Goal: Navigation & Orientation: Find specific page/section

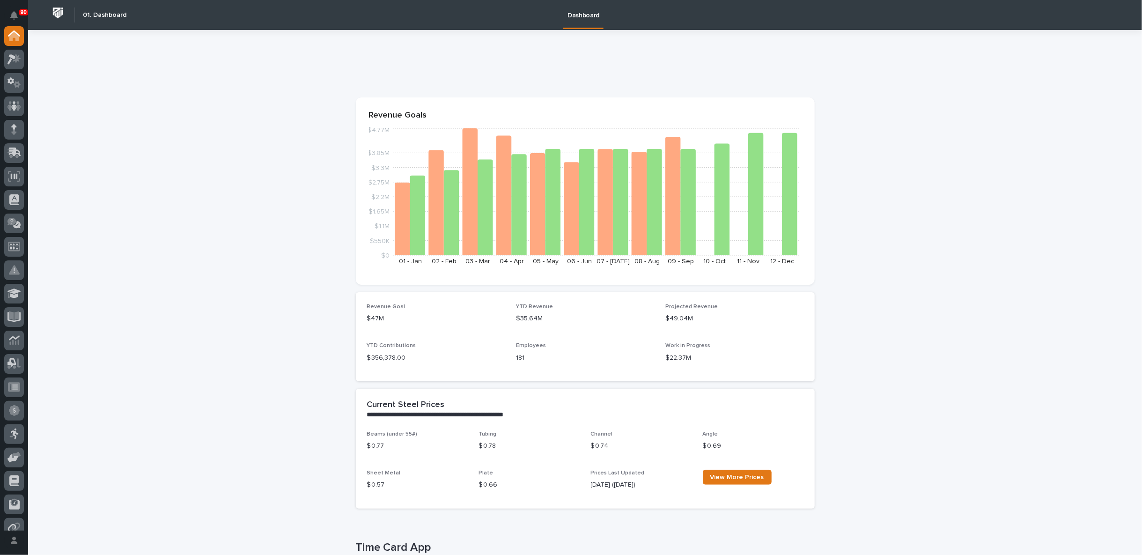
scroll to position [156, 0]
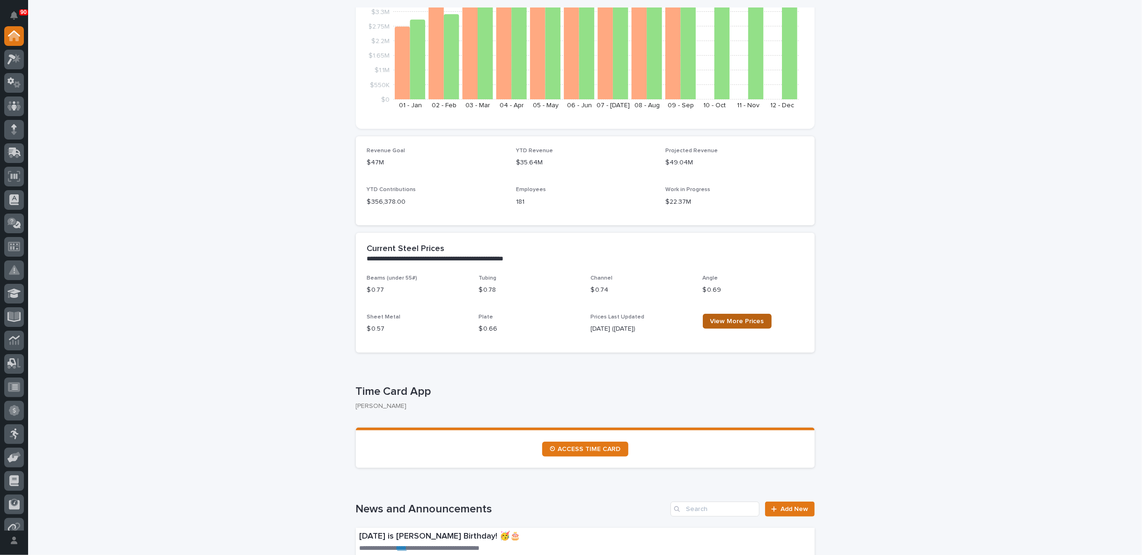
click at [724, 323] on span "View More Prices" at bounding box center [737, 321] width 54 height 7
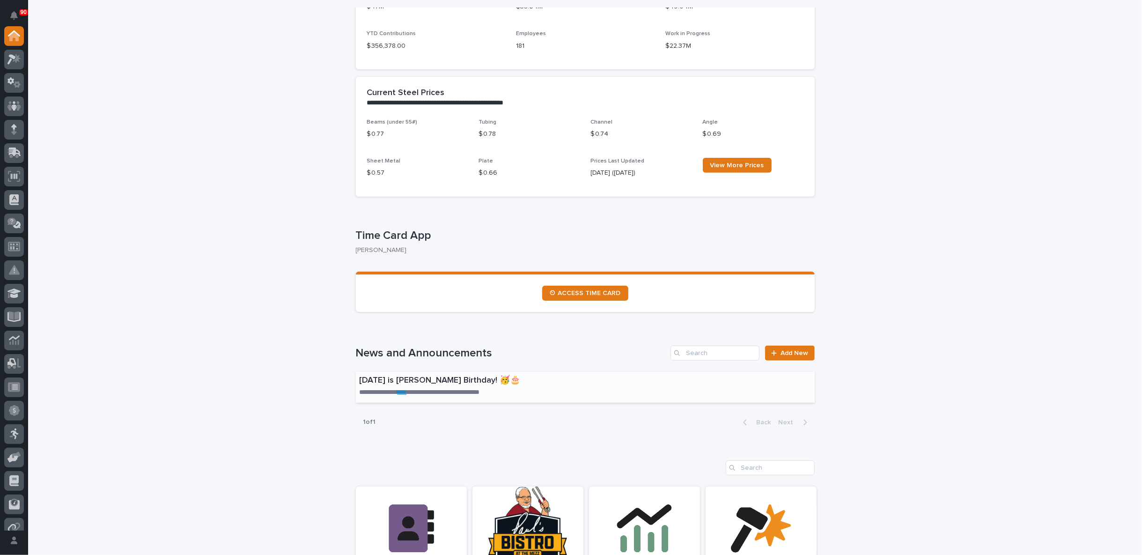
scroll to position [0, 0]
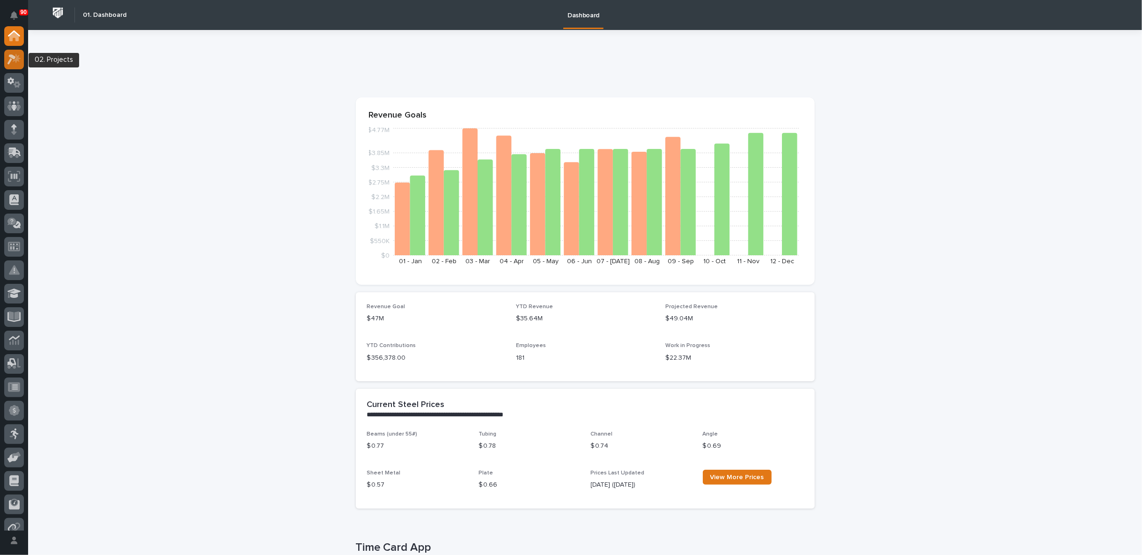
click at [12, 59] on icon at bounding box center [14, 59] width 14 height 11
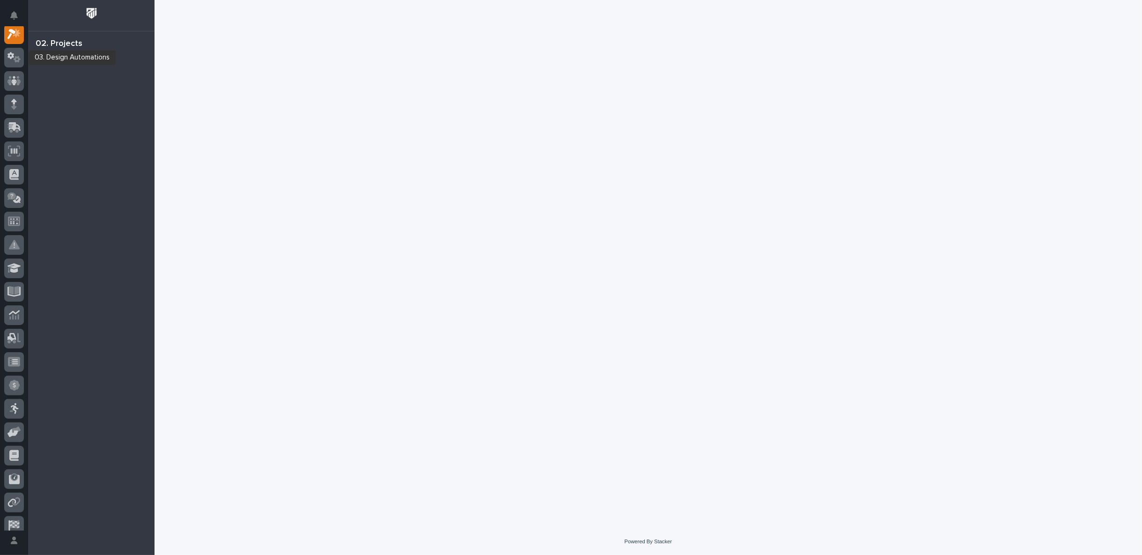
scroll to position [23, 0]
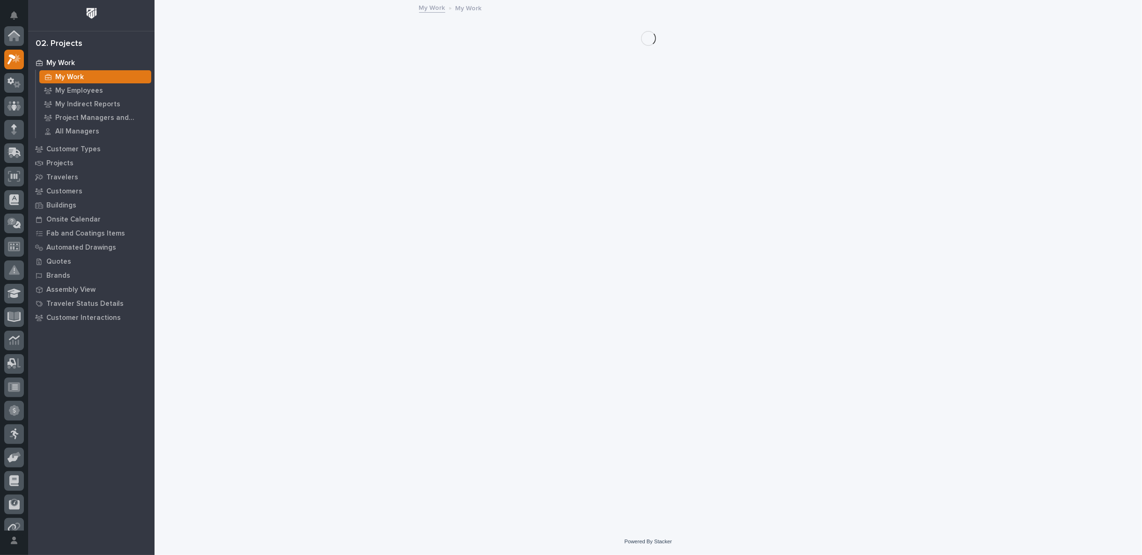
scroll to position [23, 0]
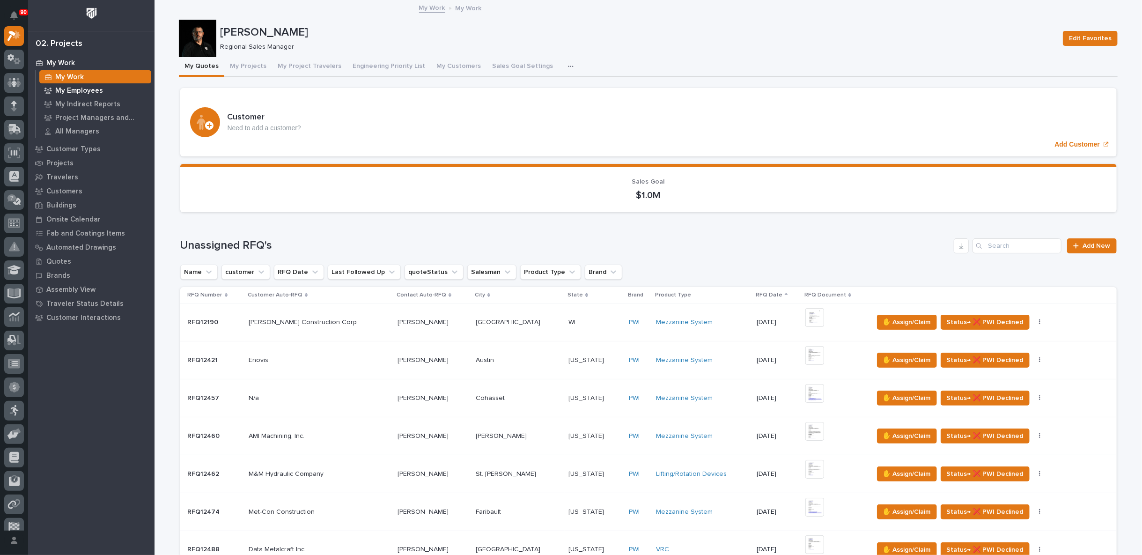
click at [85, 93] on p "My Employees" at bounding box center [79, 91] width 48 height 8
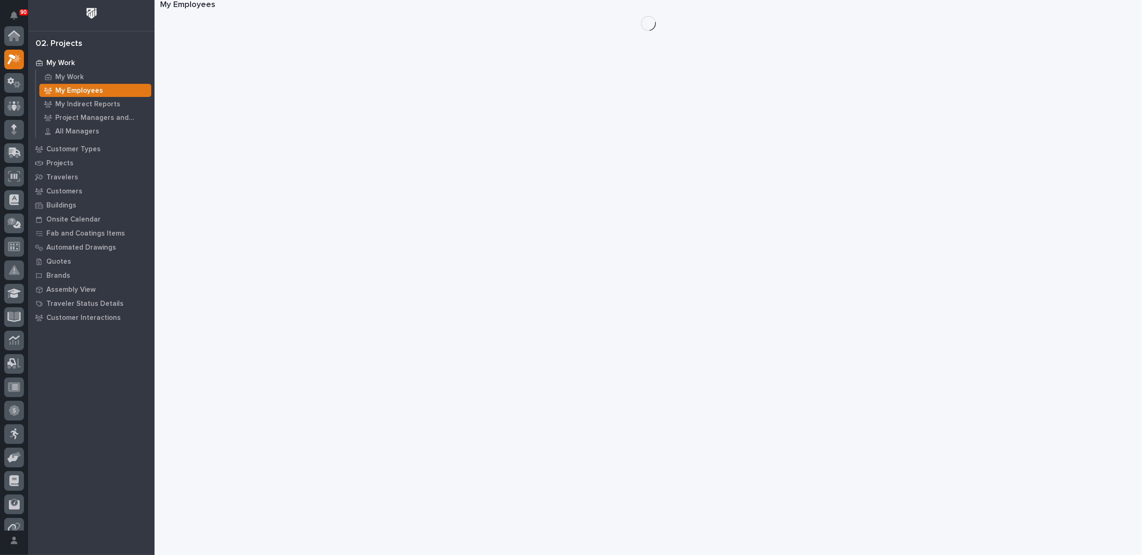
scroll to position [23, 0]
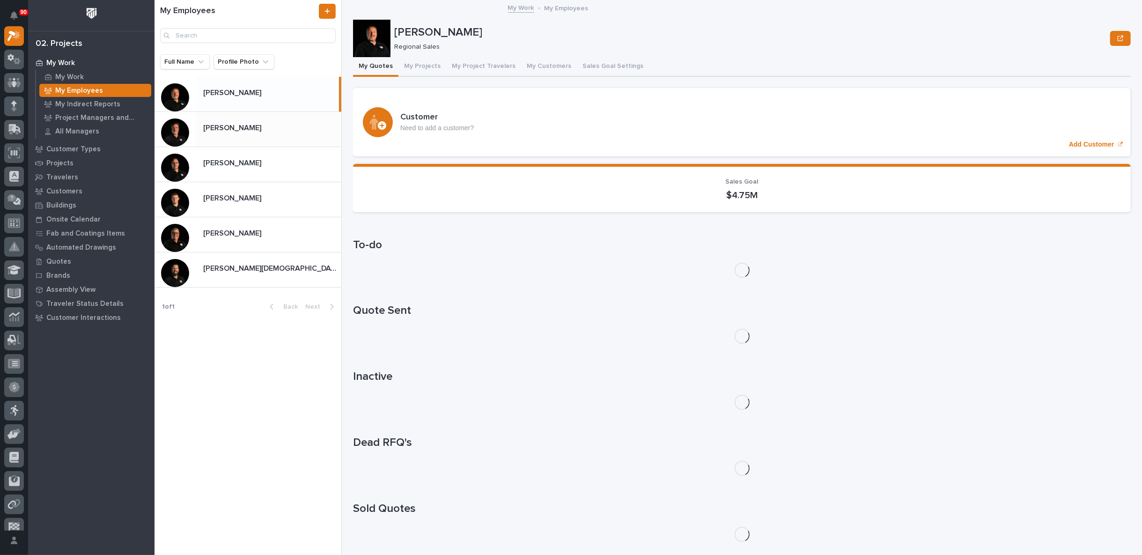
click at [242, 125] on p "[PERSON_NAME]" at bounding box center [233, 127] width 60 height 11
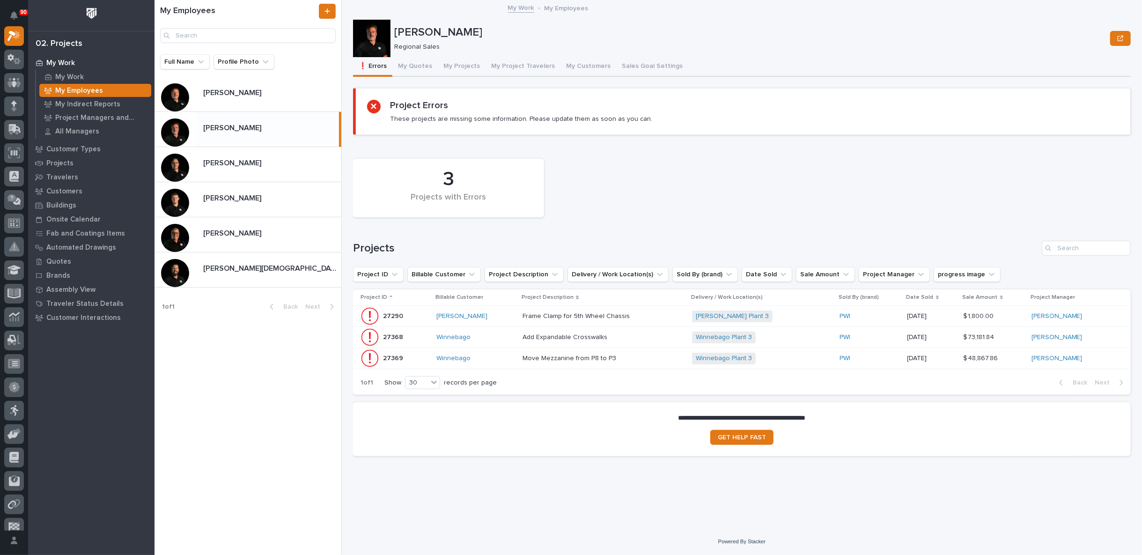
click at [658, 361] on div "Move Mezzanine from P8 to P3 Move Mezzanine from P8 to P3" at bounding box center [603, 358] width 162 height 15
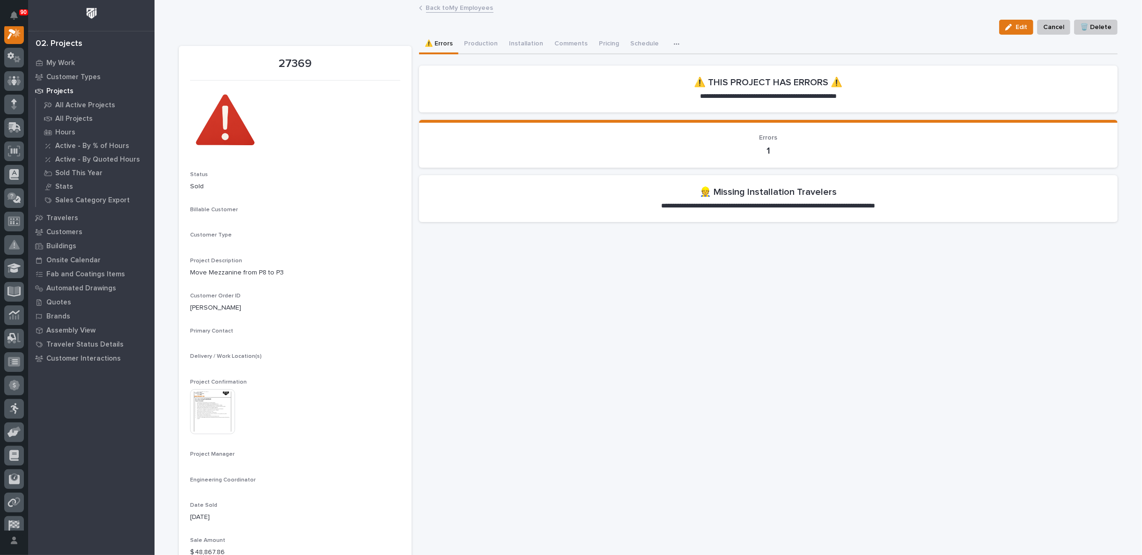
scroll to position [23, 0]
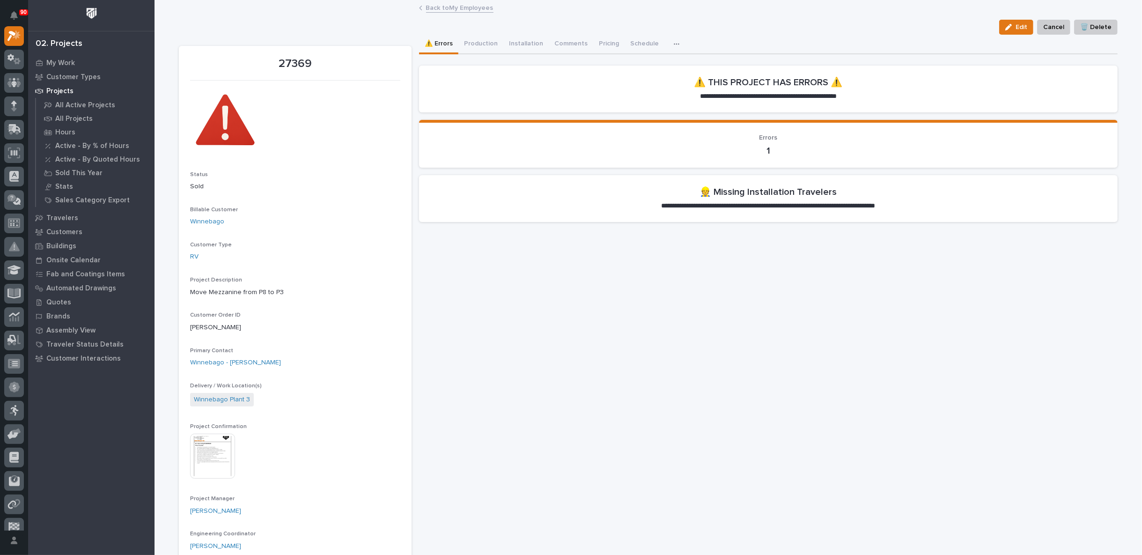
click at [463, 9] on link "Back to My Employees" at bounding box center [459, 7] width 67 height 11
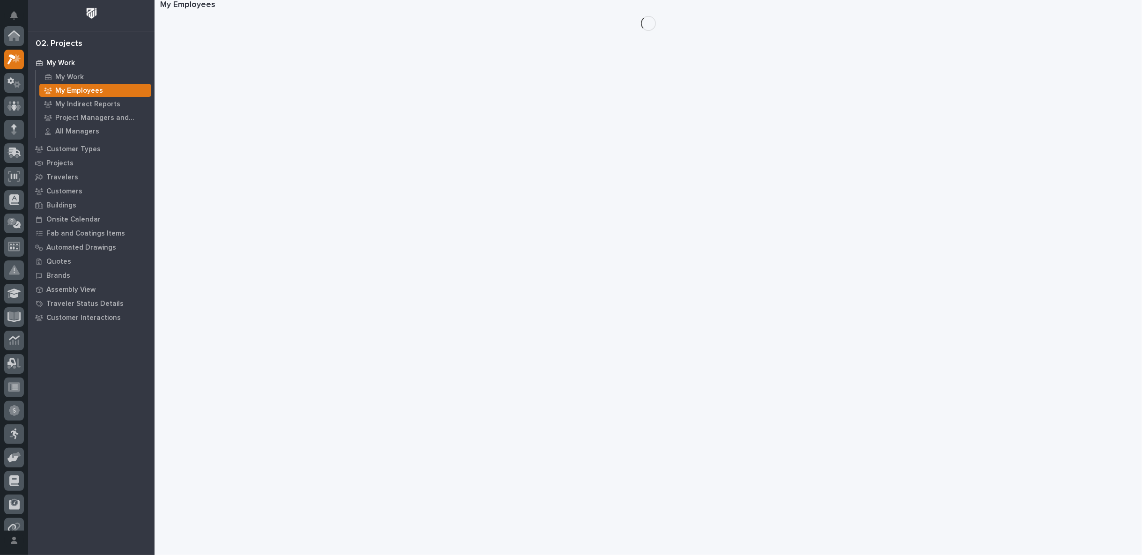
scroll to position [25, 0]
